Goal: Task Accomplishment & Management: Use online tool/utility

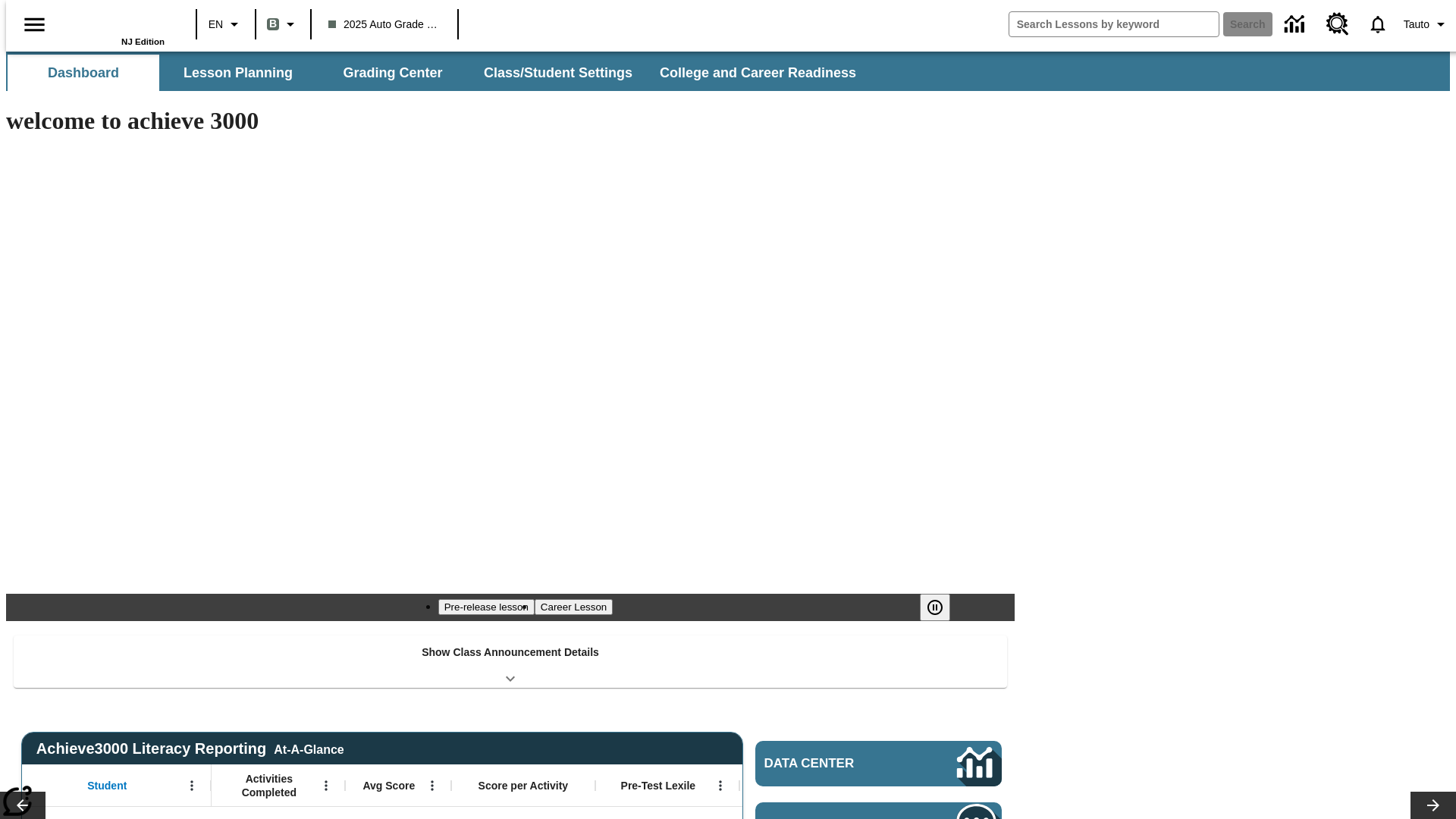
type input "-1"
click at [232, 73] on button "Lesson Planning" at bounding box center [238, 73] width 152 height 36
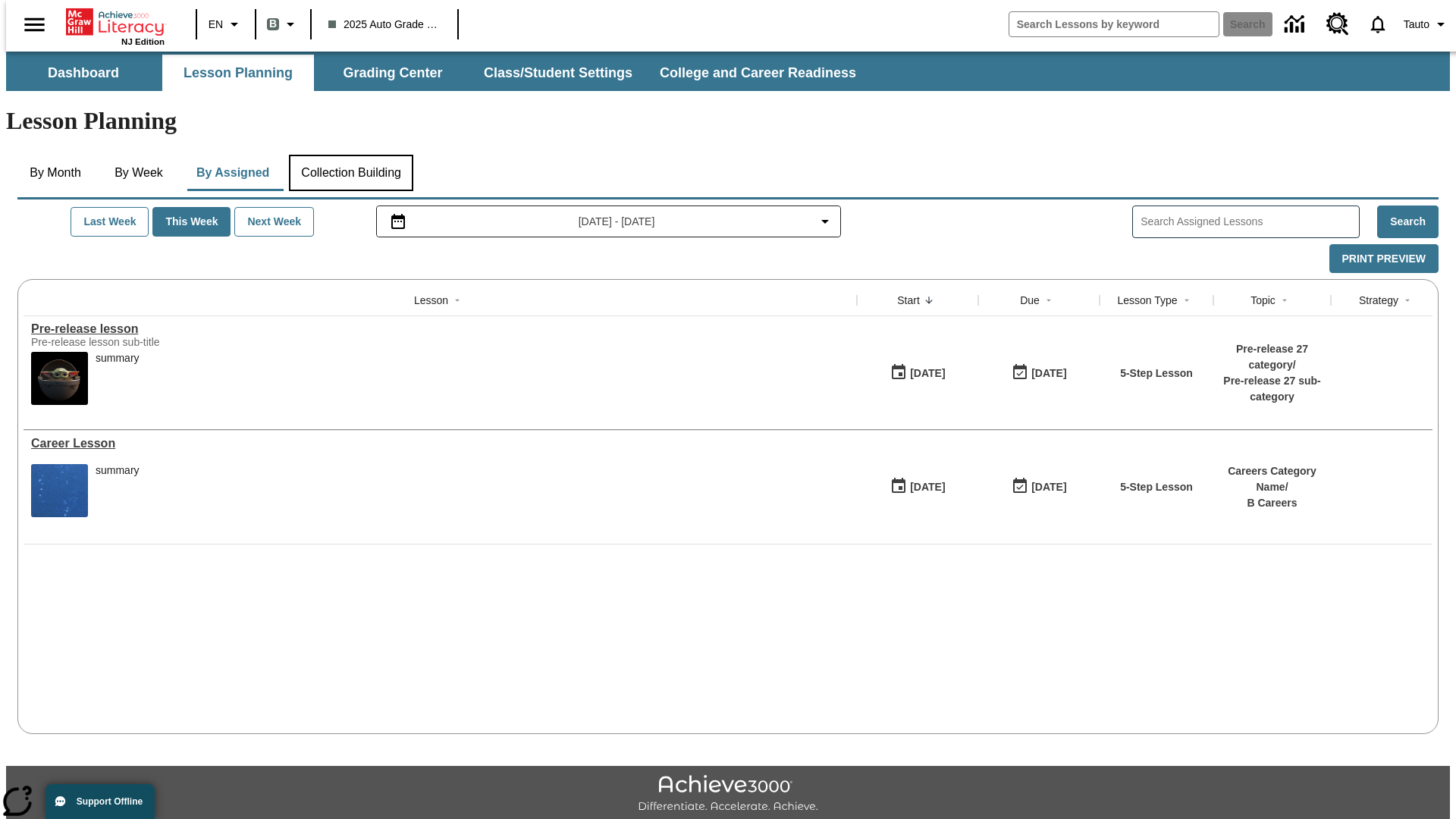
click at [350, 155] on button "Collection Building" at bounding box center [350, 173] width 124 height 36
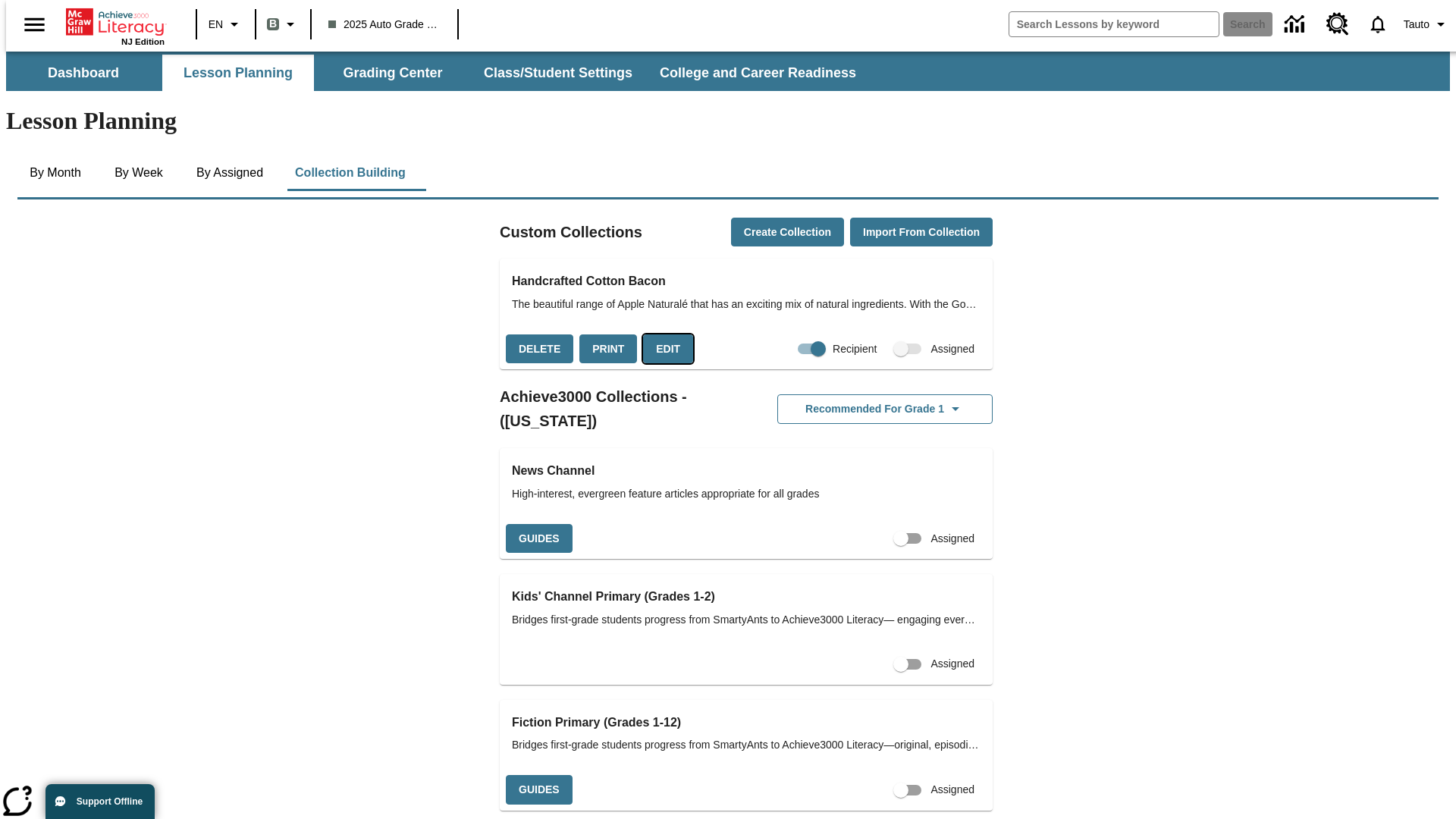
click at [663, 334] on button "Edit" at bounding box center [668, 349] width 50 height 29
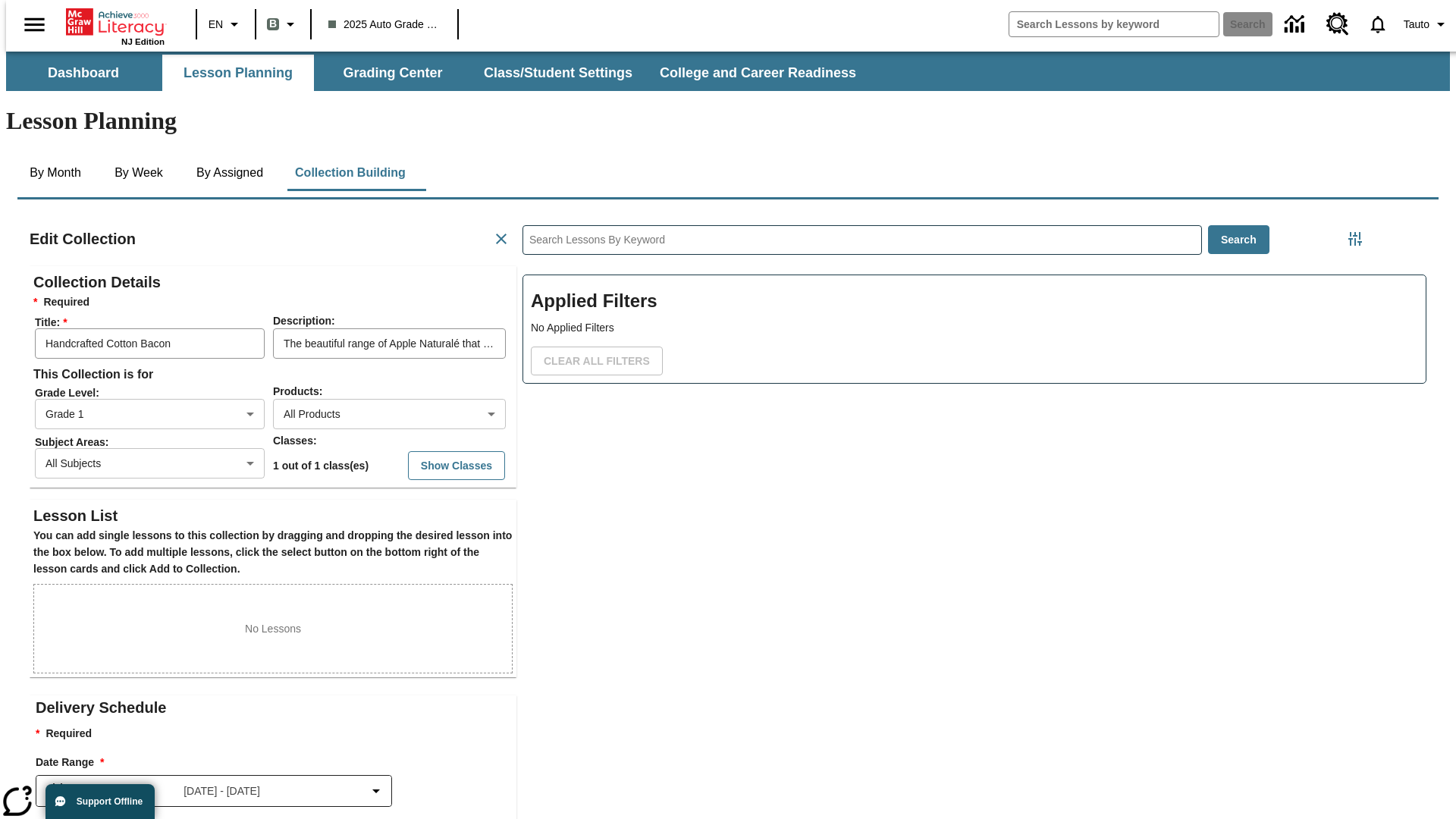
click at [365, 359] on body "Skip to main content NJ Edition EN B 2025 Auto Grade 1 B Search 0 Tauto Dashboa…" at bounding box center [727, 526] width 1443 height 950
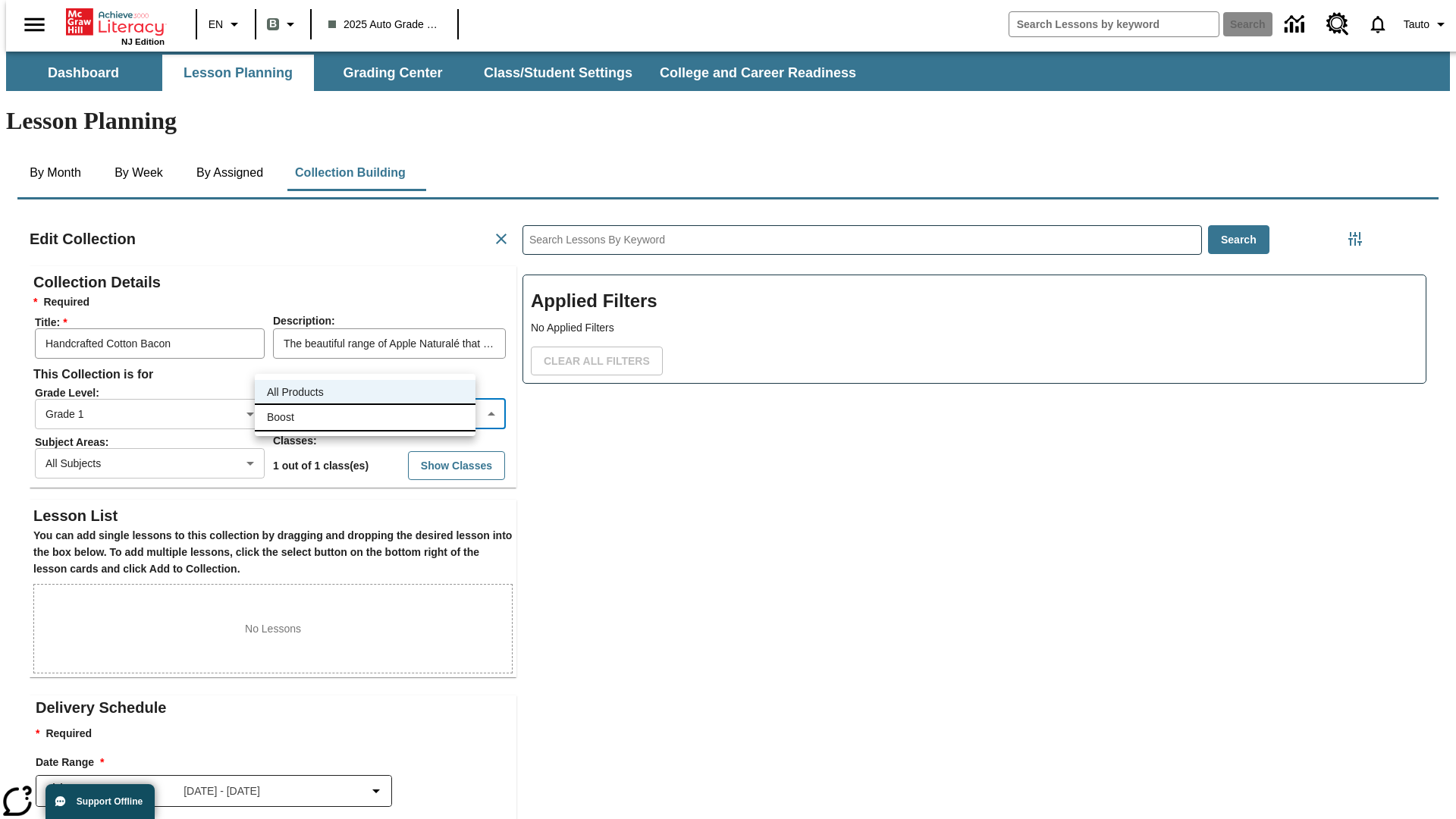
click at [365, 417] on li "Boost" at bounding box center [365, 417] width 221 height 25
type input "12"
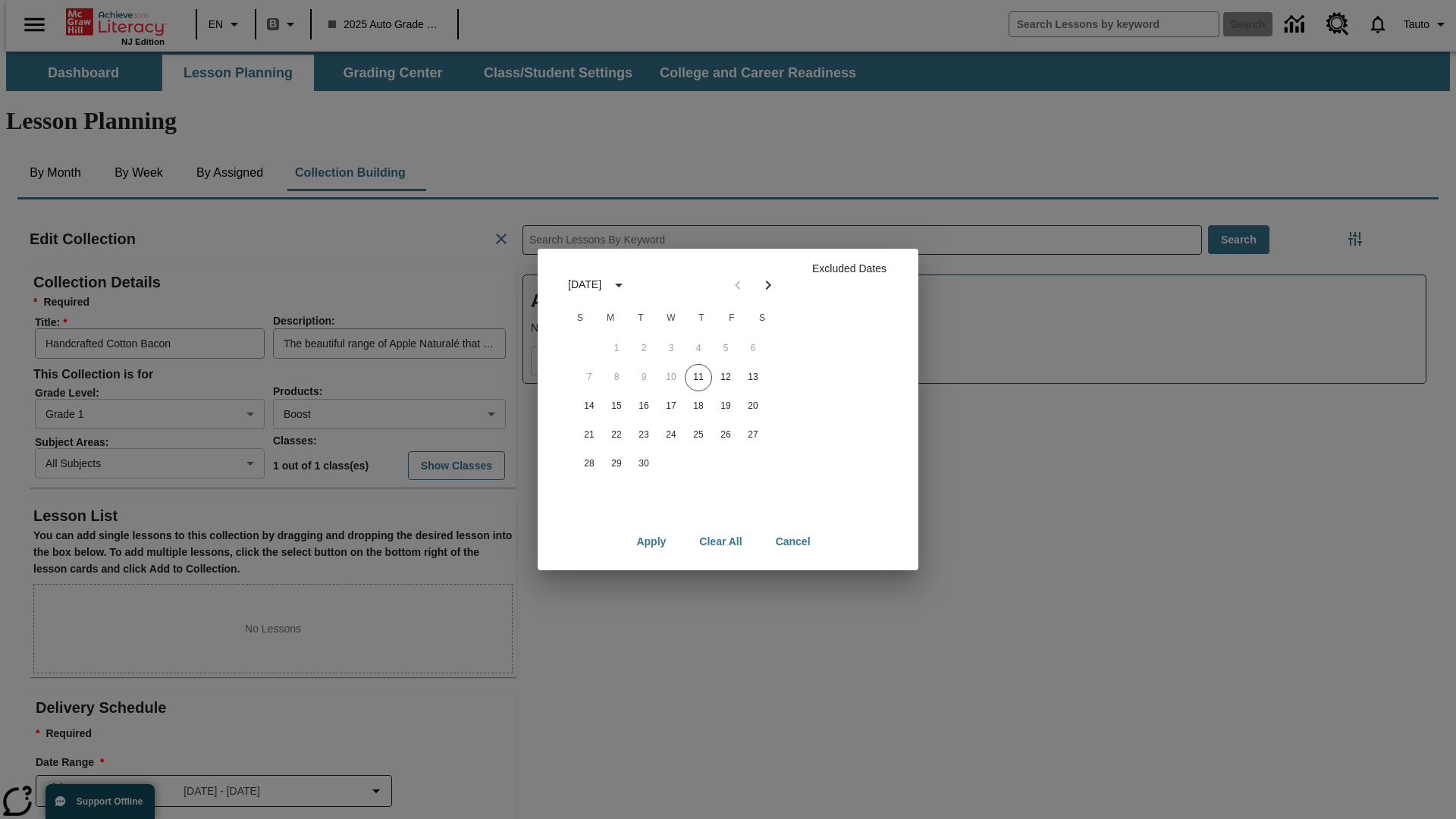
scroll to position [152, 0]
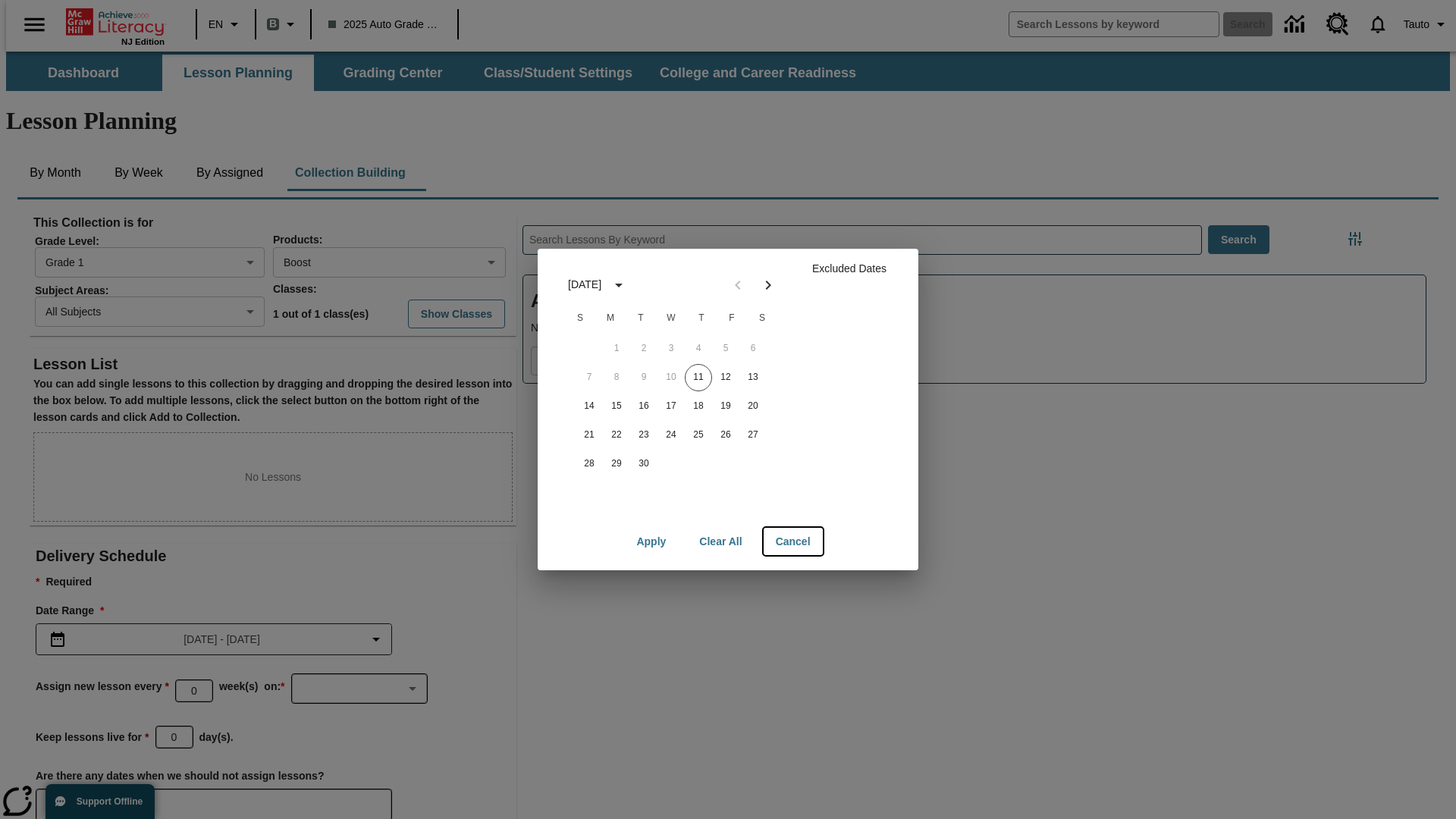
click at [792, 542] on button "Cancel" at bounding box center [792, 542] width 59 height 28
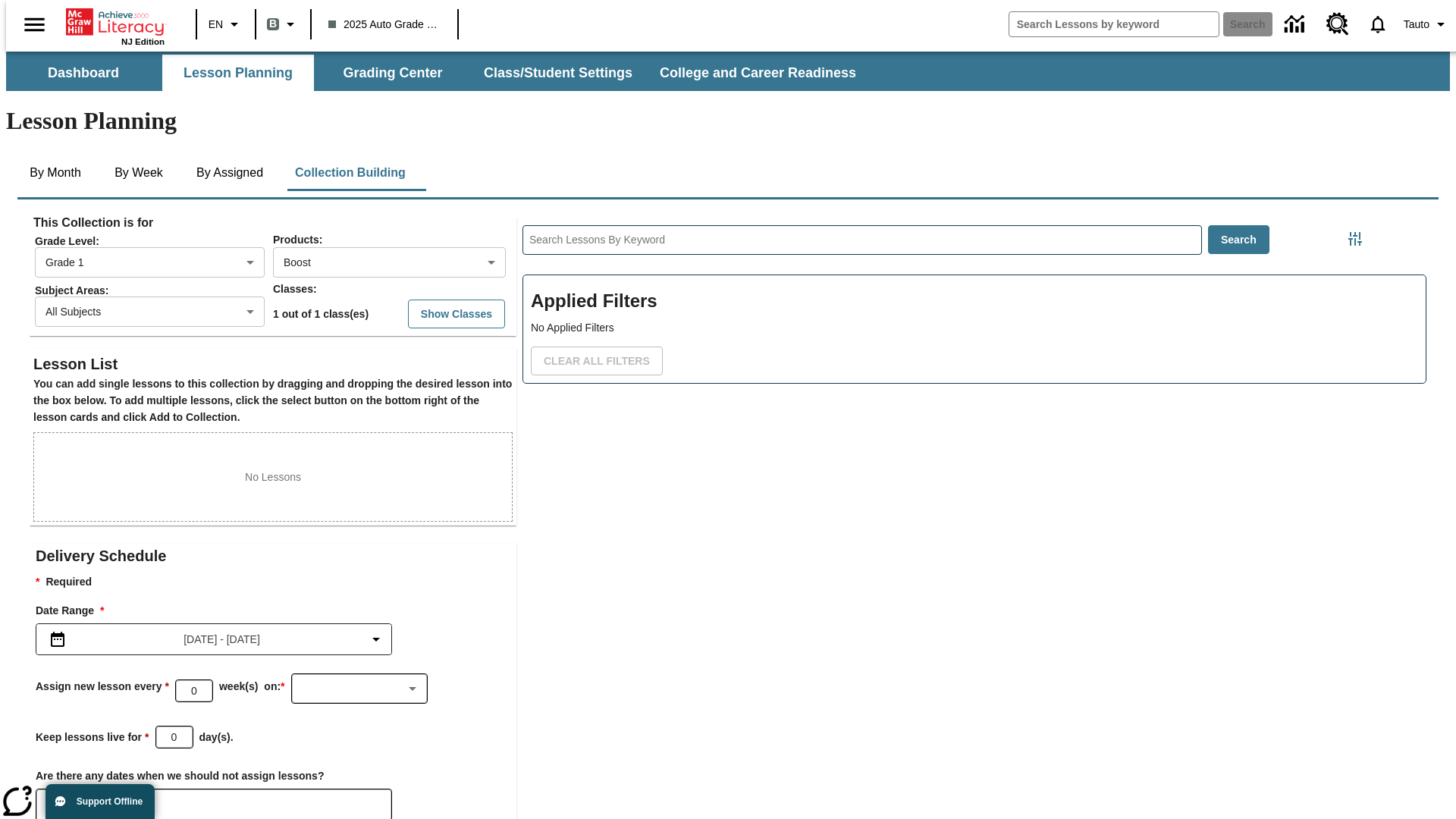
click at [56, 797] on icon "Choose Dates" at bounding box center [62, 804] width 14 height 15
